Goal: Information Seeking & Learning: Learn about a topic

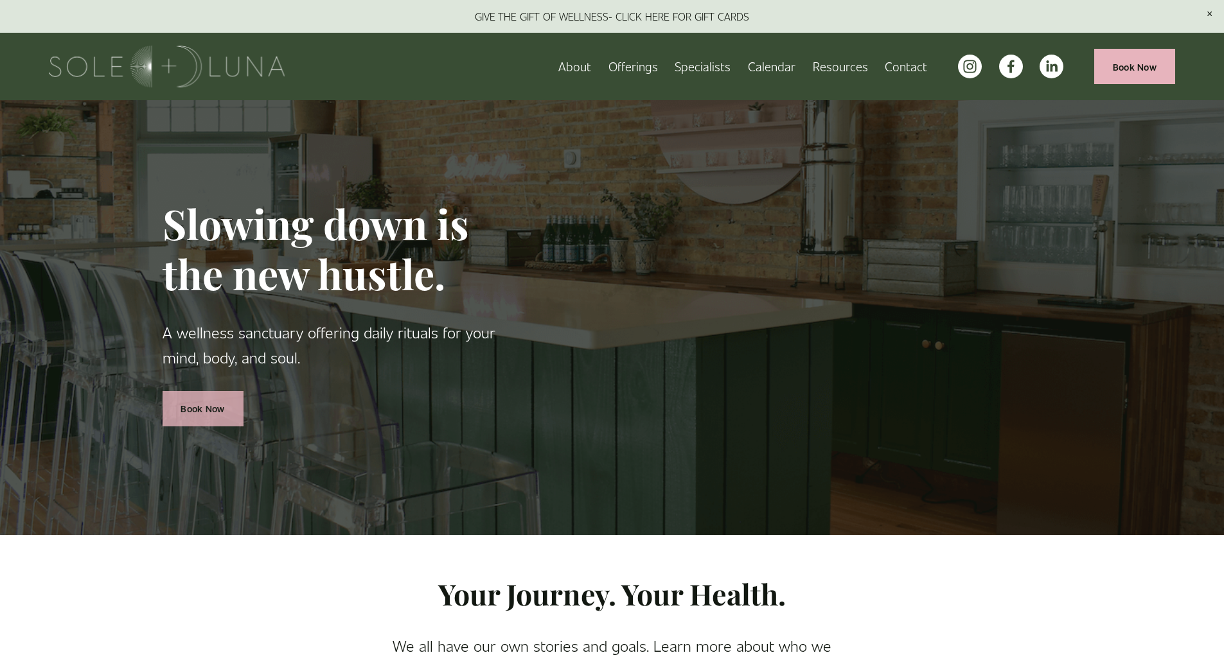
click at [218, 410] on link "Book Now" at bounding box center [203, 408] width 81 height 35
click at [579, 69] on link "About" at bounding box center [574, 66] width 33 height 22
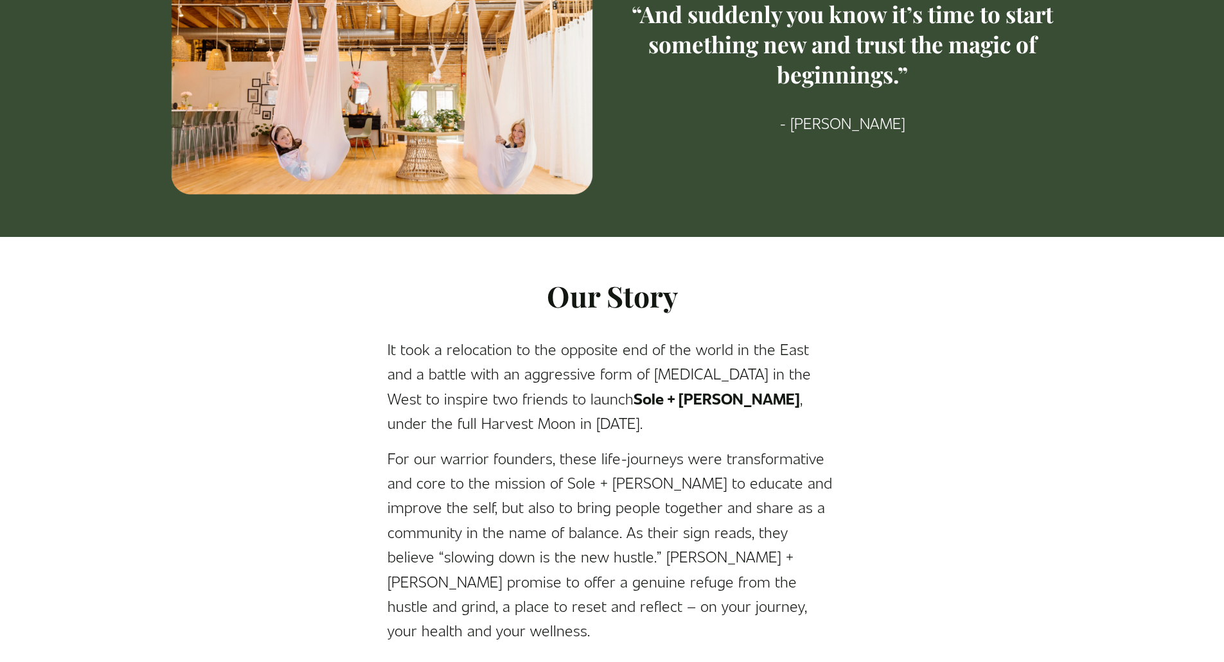
scroll to position [193, 0]
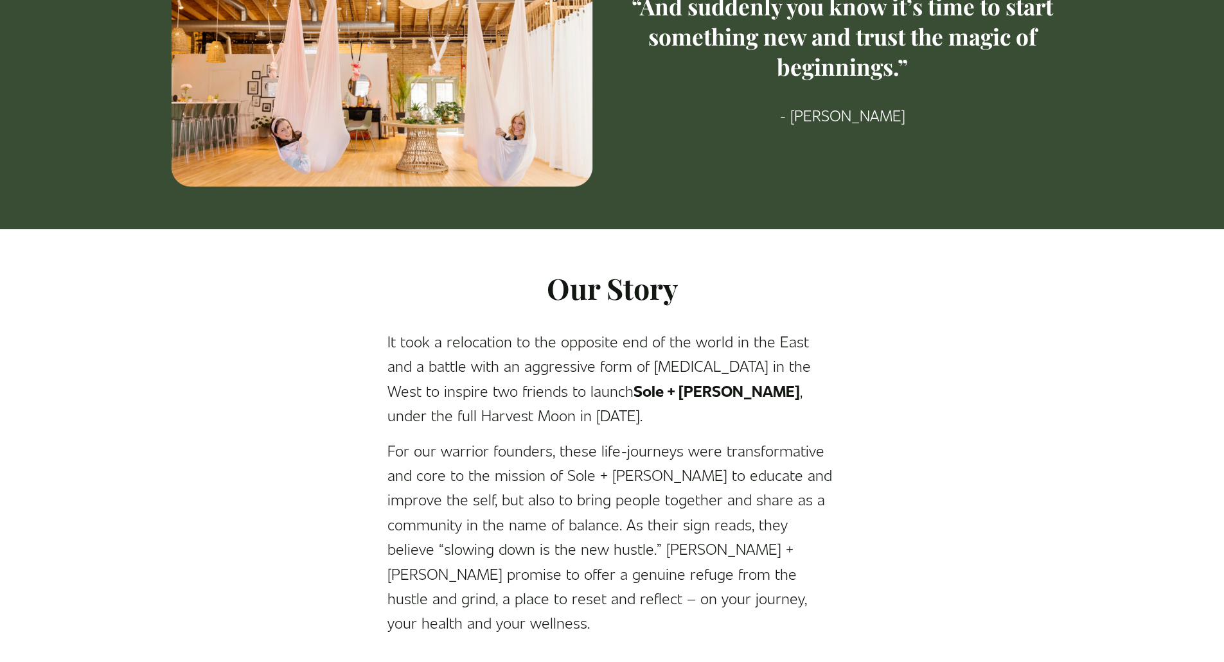
drag, startPoint x: 590, startPoint y: 191, endPoint x: 473, endPoint y: 368, distance: 212.4
click at [473, 368] on p "It took a relocation to the opposite end of the world in the East and a battle …" at bounding box center [612, 378] width 450 height 99
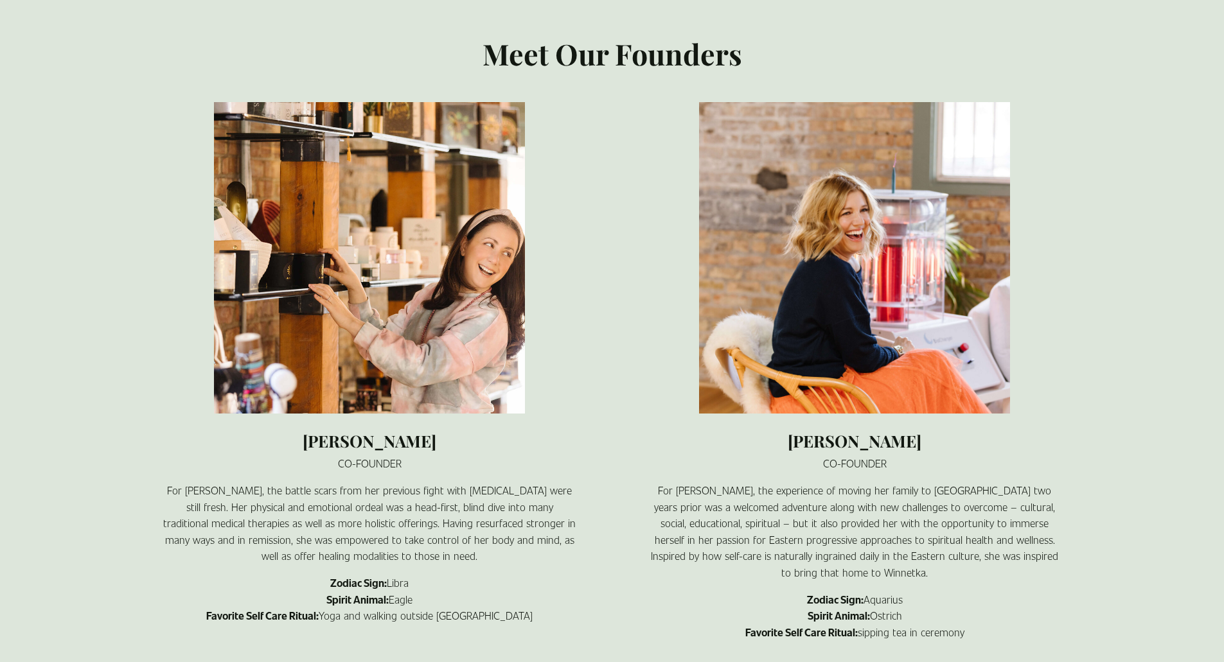
scroll to position [899, 0]
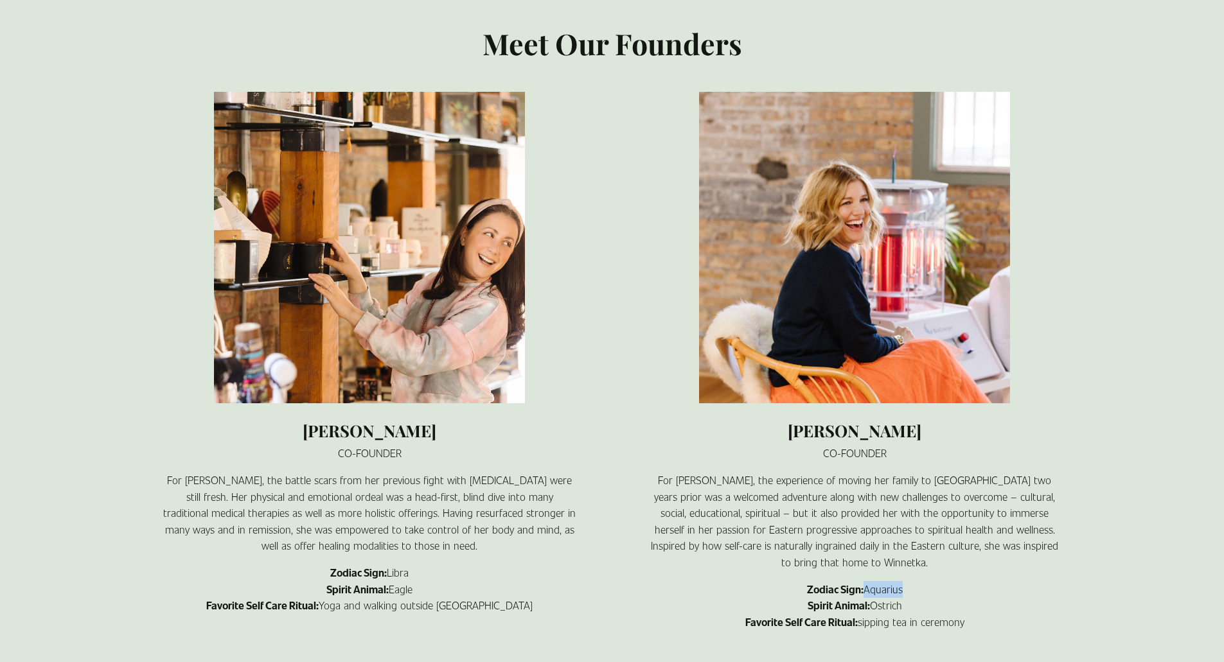
drag, startPoint x: 864, startPoint y: 566, endPoint x: 961, endPoint y: 564, distance: 97.0
click at [961, 581] on p "Zodiac Sign: Aquarius Spirit Animal: Ostrich Favorite Self Care Ritual: sipping…" at bounding box center [854, 605] width 414 height 49
copy p "Aquarius"
drag, startPoint x: 873, startPoint y: 583, endPoint x: 926, endPoint y: 585, distance: 52.7
click at [926, 585] on p "Zodiac Sign: Aquarius Spirit Animal: Ostrich Favorite Self Care Ritual: sipping…" at bounding box center [854, 605] width 414 height 49
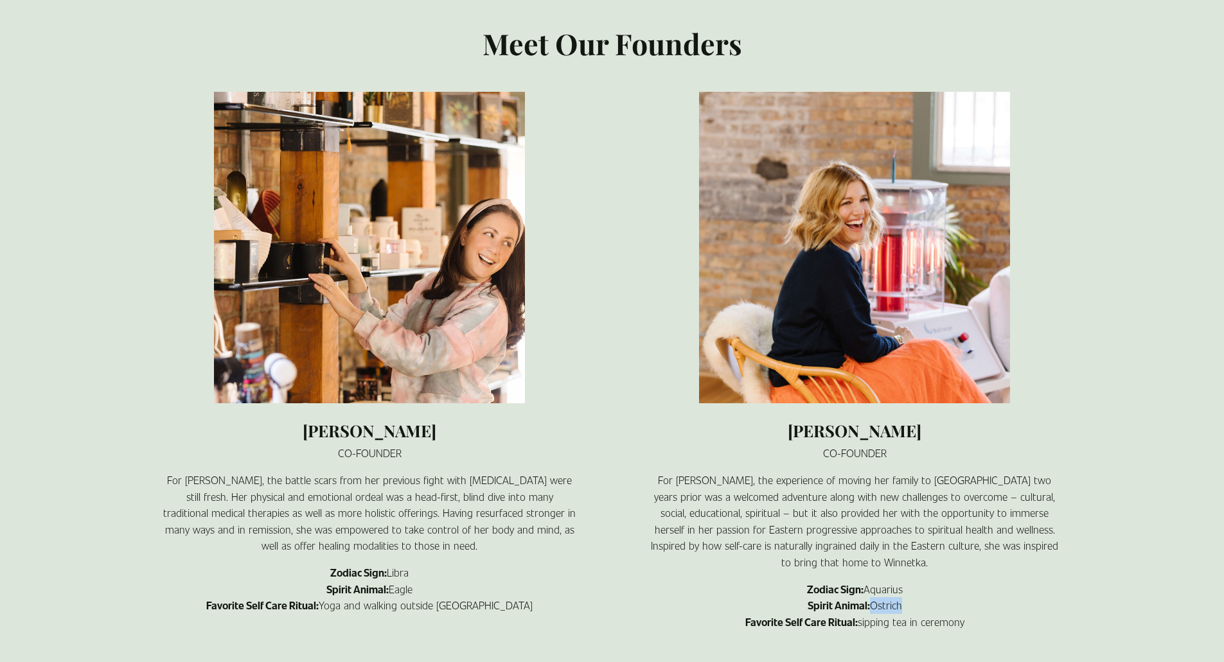
copy p "Ostrich"
